Goal: Information Seeking & Learning: Learn about a topic

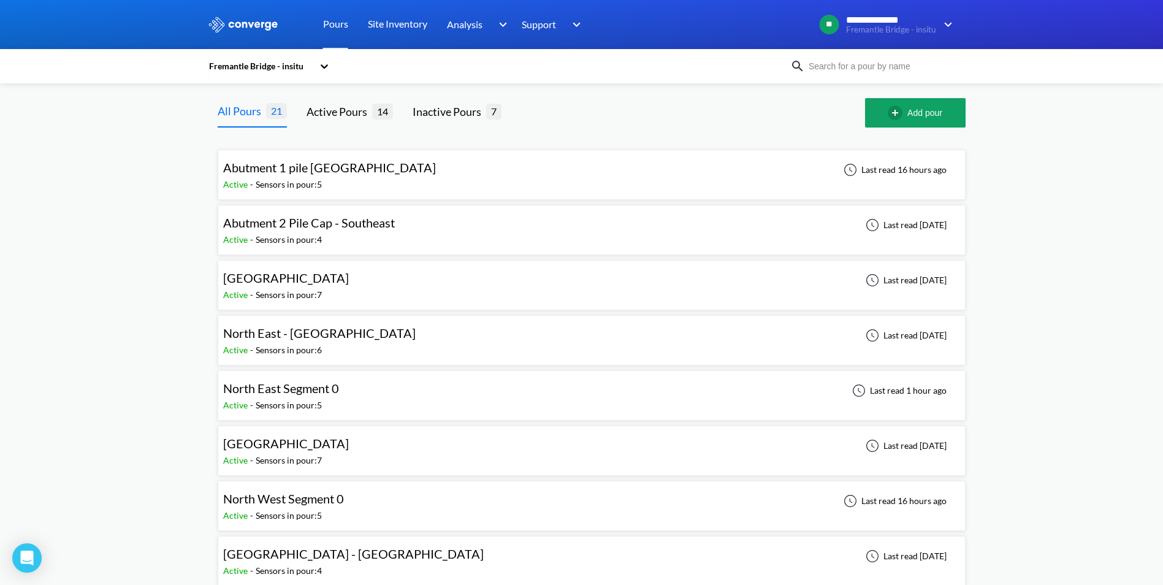
click at [314, 389] on span "North East Segment 0" at bounding box center [281, 388] width 116 height 15
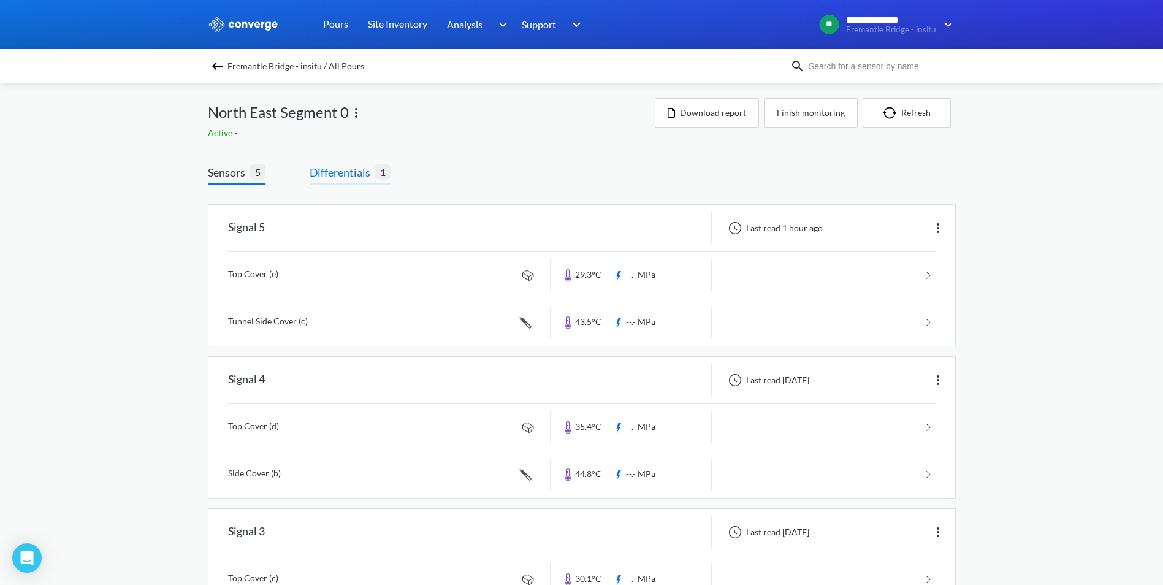
click at [324, 174] on span "Differentials" at bounding box center [342, 172] width 66 height 17
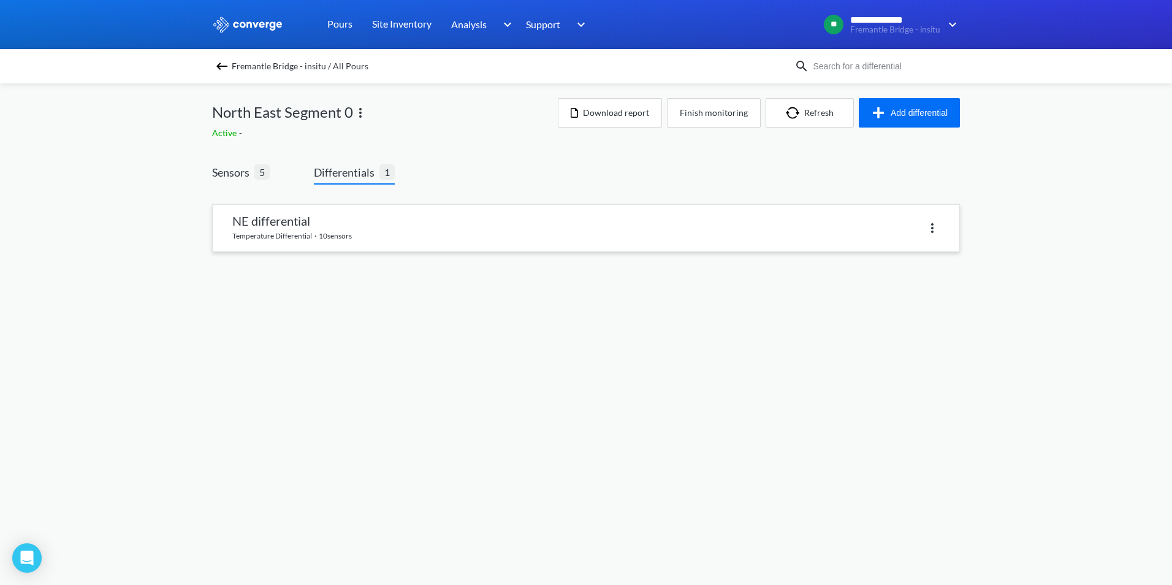
click at [374, 239] on link at bounding box center [586, 228] width 746 height 47
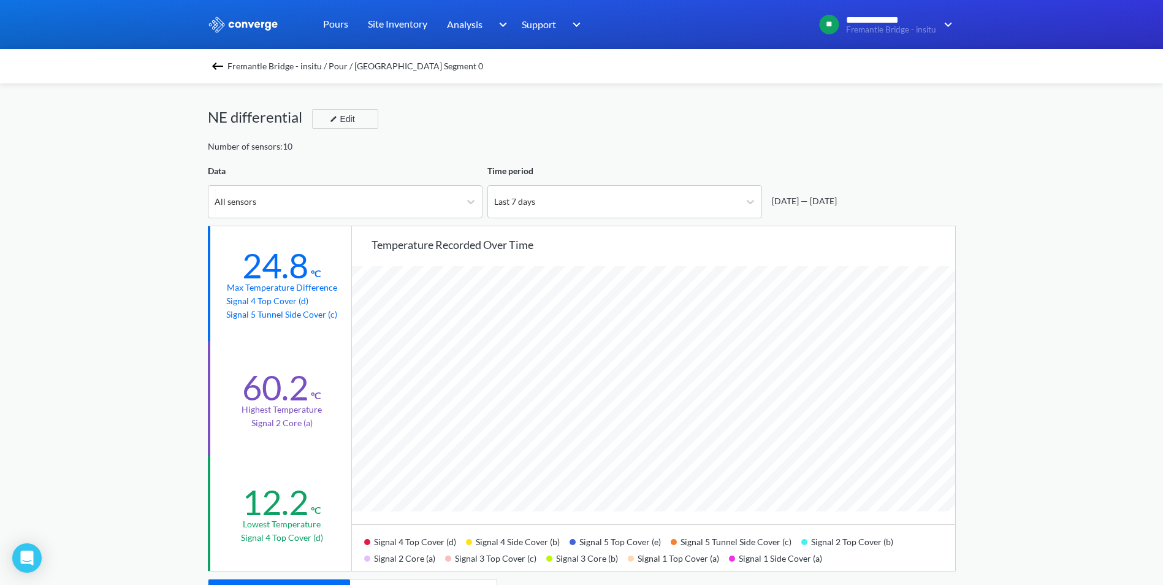
scroll to position [1027, 1163]
click at [229, 68] on div "Fremantle Bridge - insitu / Pour / [GEOGRAPHIC_DATA] Segment 0" at bounding box center [582, 66] width 748 height 17
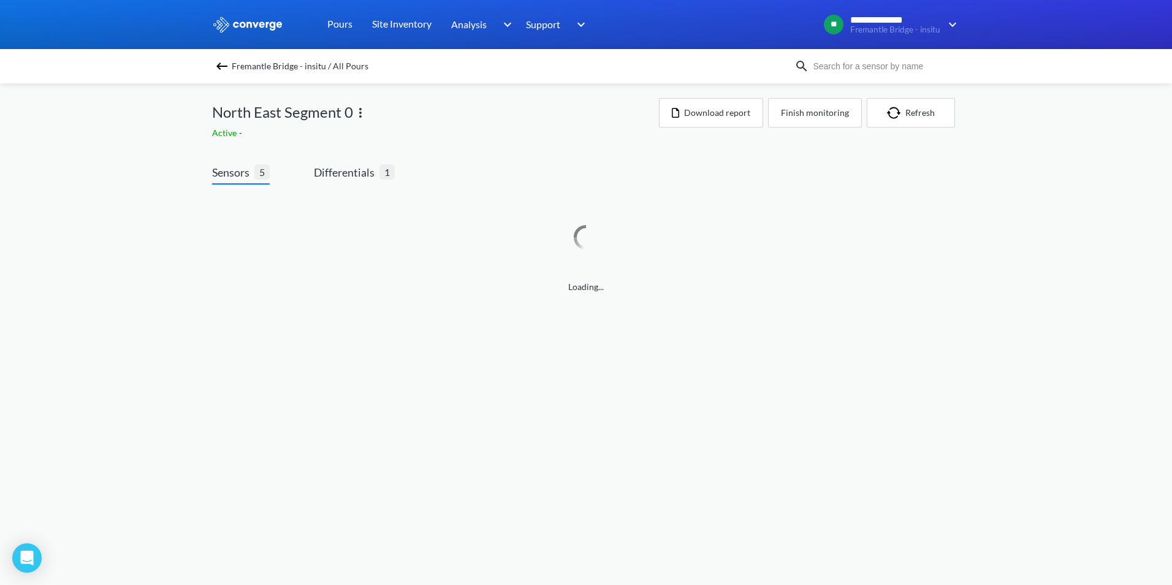
click at [222, 64] on img at bounding box center [221, 66] width 15 height 15
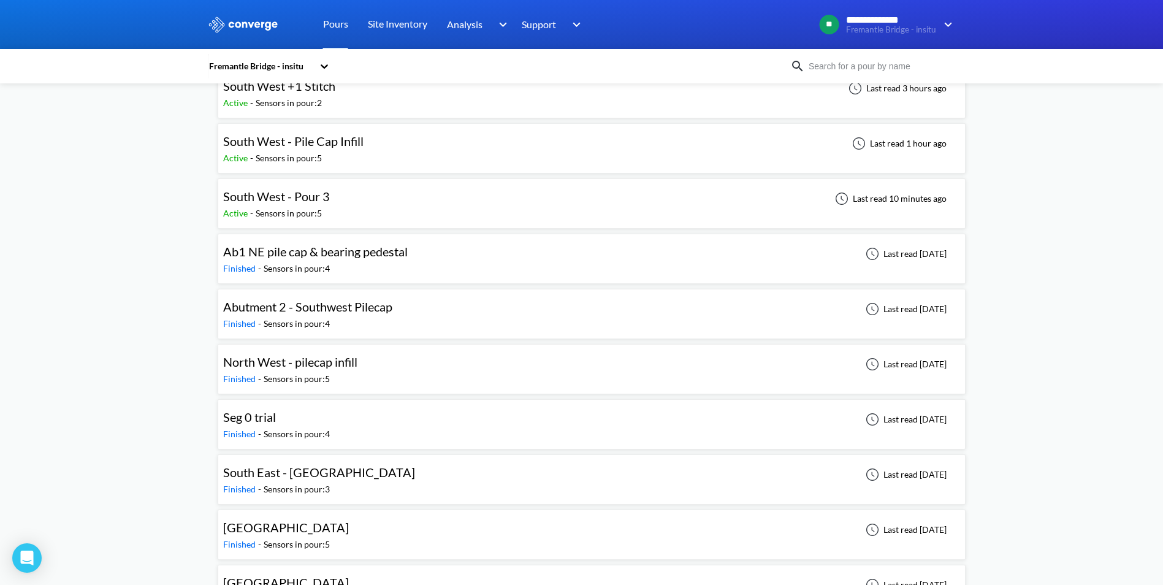
scroll to position [605, 0]
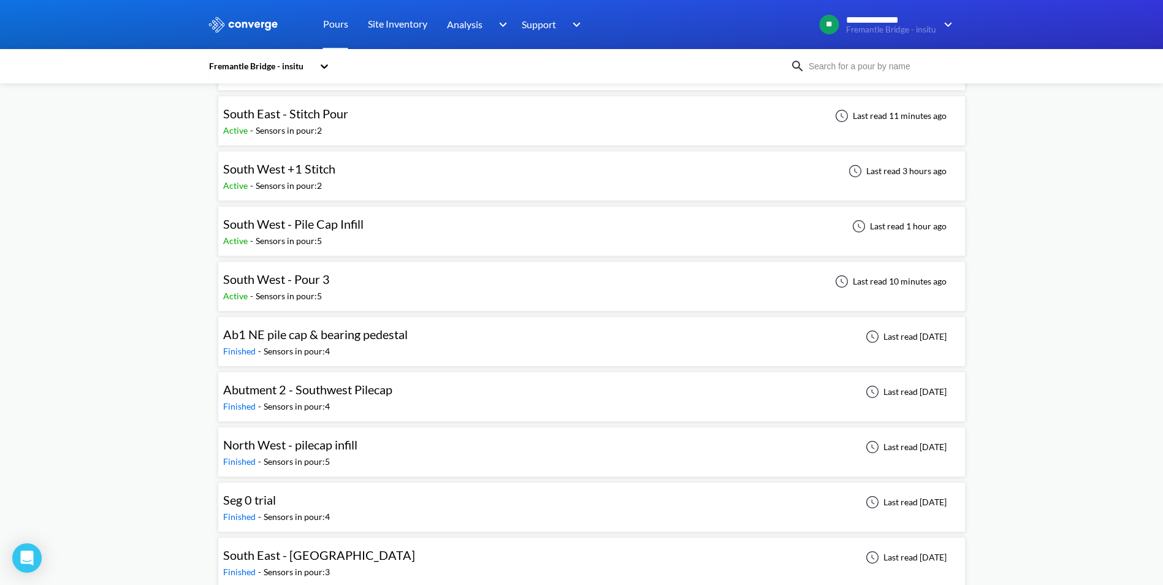
click at [259, 281] on span "South West - Pour 3" at bounding box center [276, 278] width 107 height 15
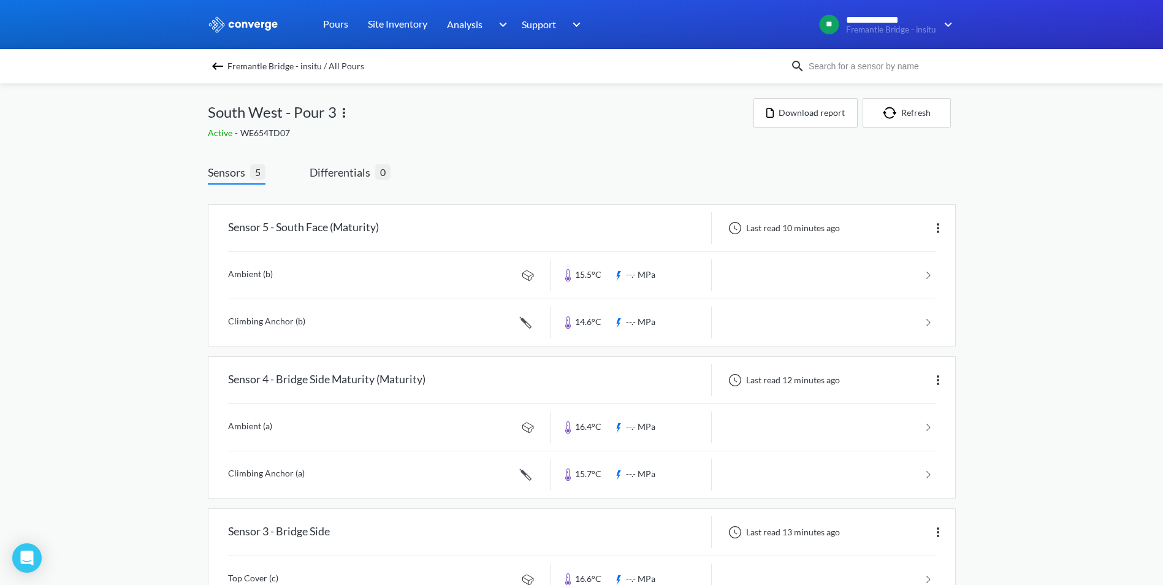
click at [222, 69] on img at bounding box center [217, 66] width 15 height 15
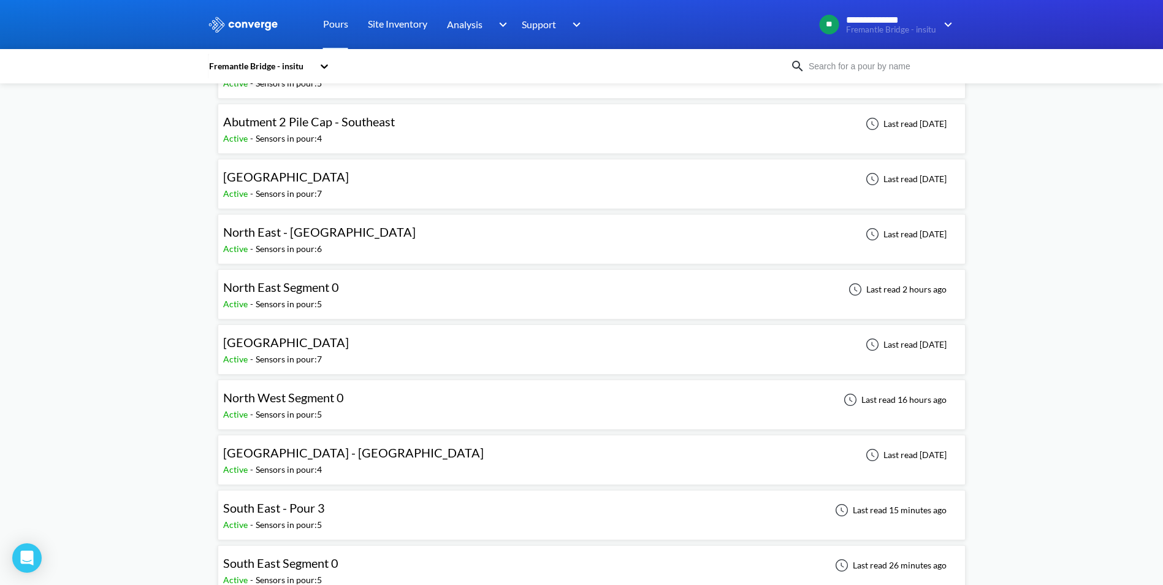
scroll to position [123, 0]
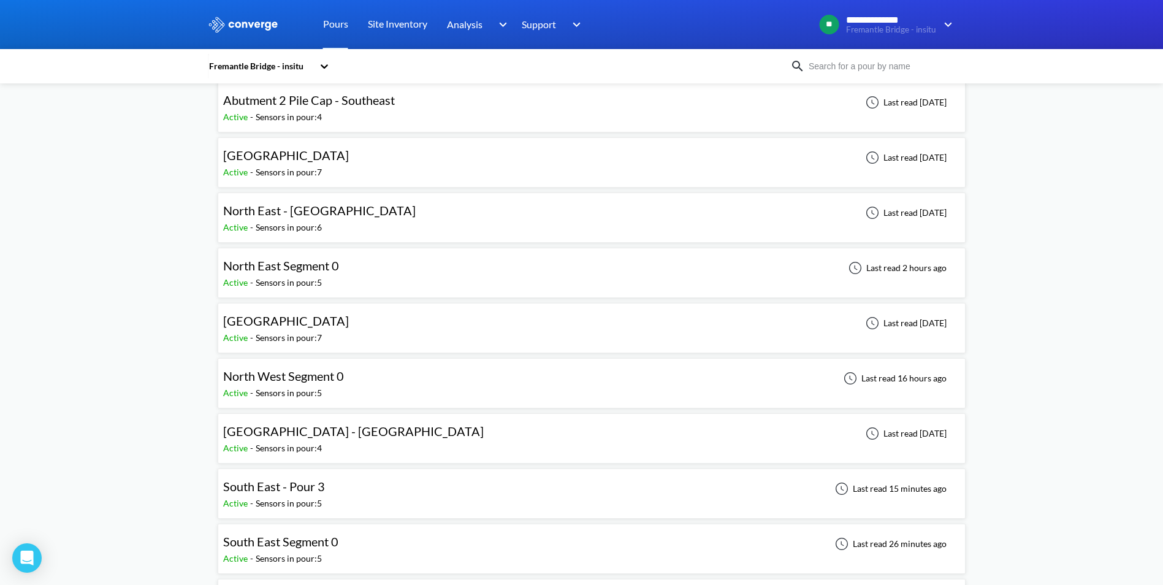
click at [297, 488] on span "South East - Pour 3" at bounding box center [274, 486] width 102 height 15
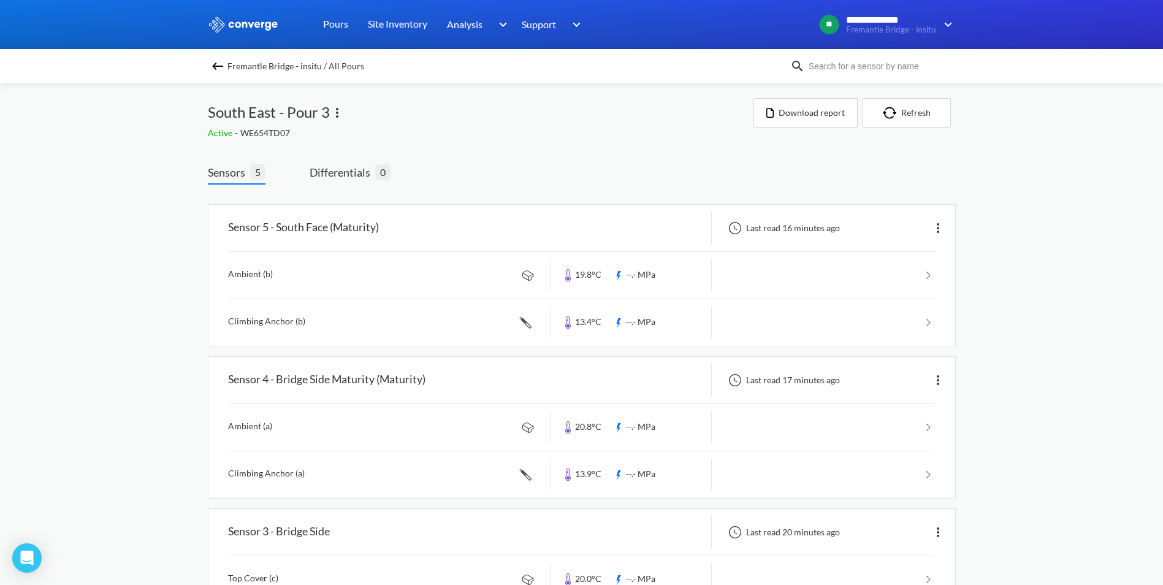
click at [221, 64] on img at bounding box center [217, 66] width 15 height 15
